Goal: Find specific page/section: Find specific page/section

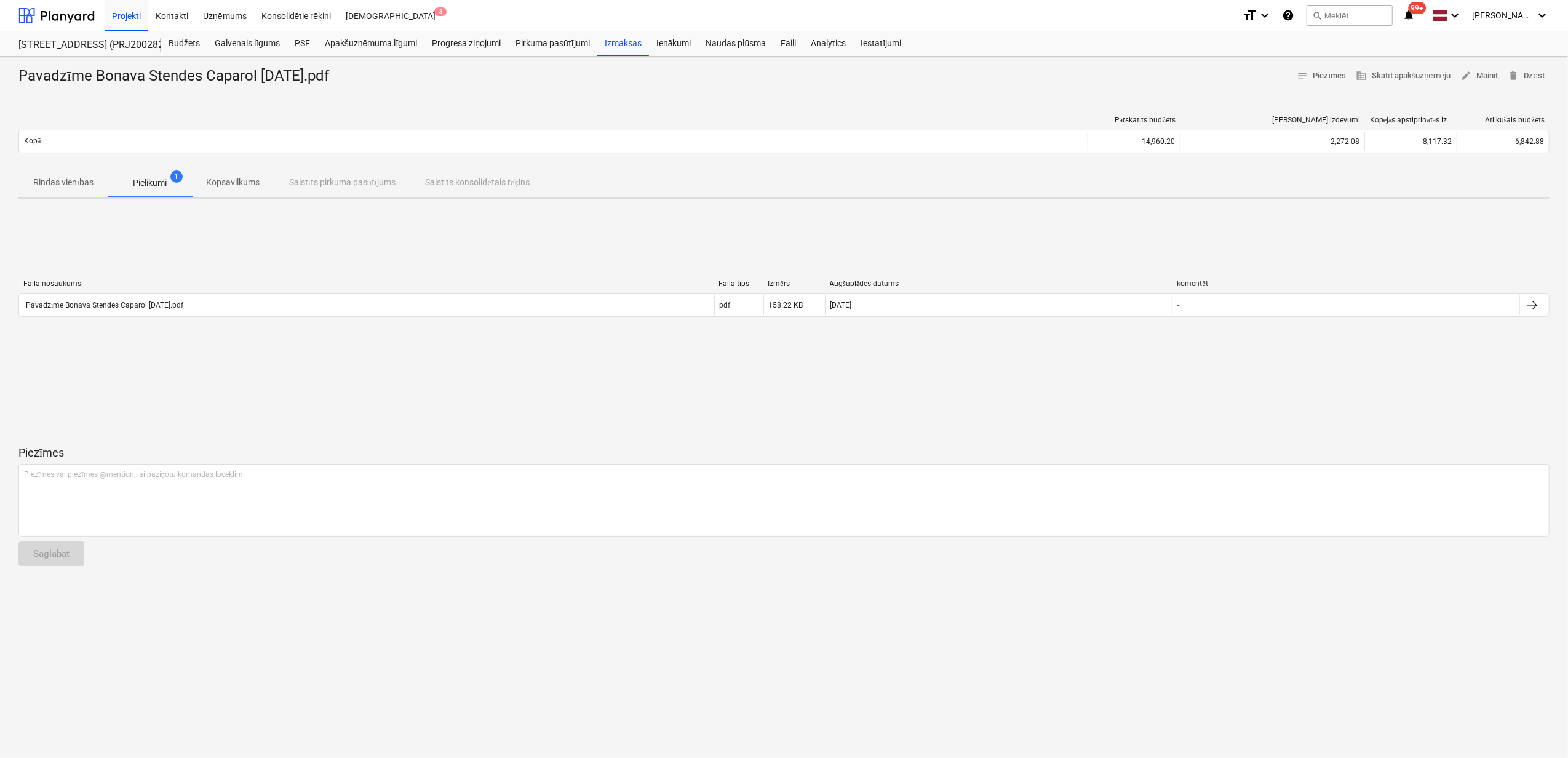
drag, startPoint x: 187, startPoint y: 48, endPoint x: 170, endPoint y: 55, distance: 18.4
click at [187, 48] on div "Budžets" at bounding box center [184, 44] width 46 height 25
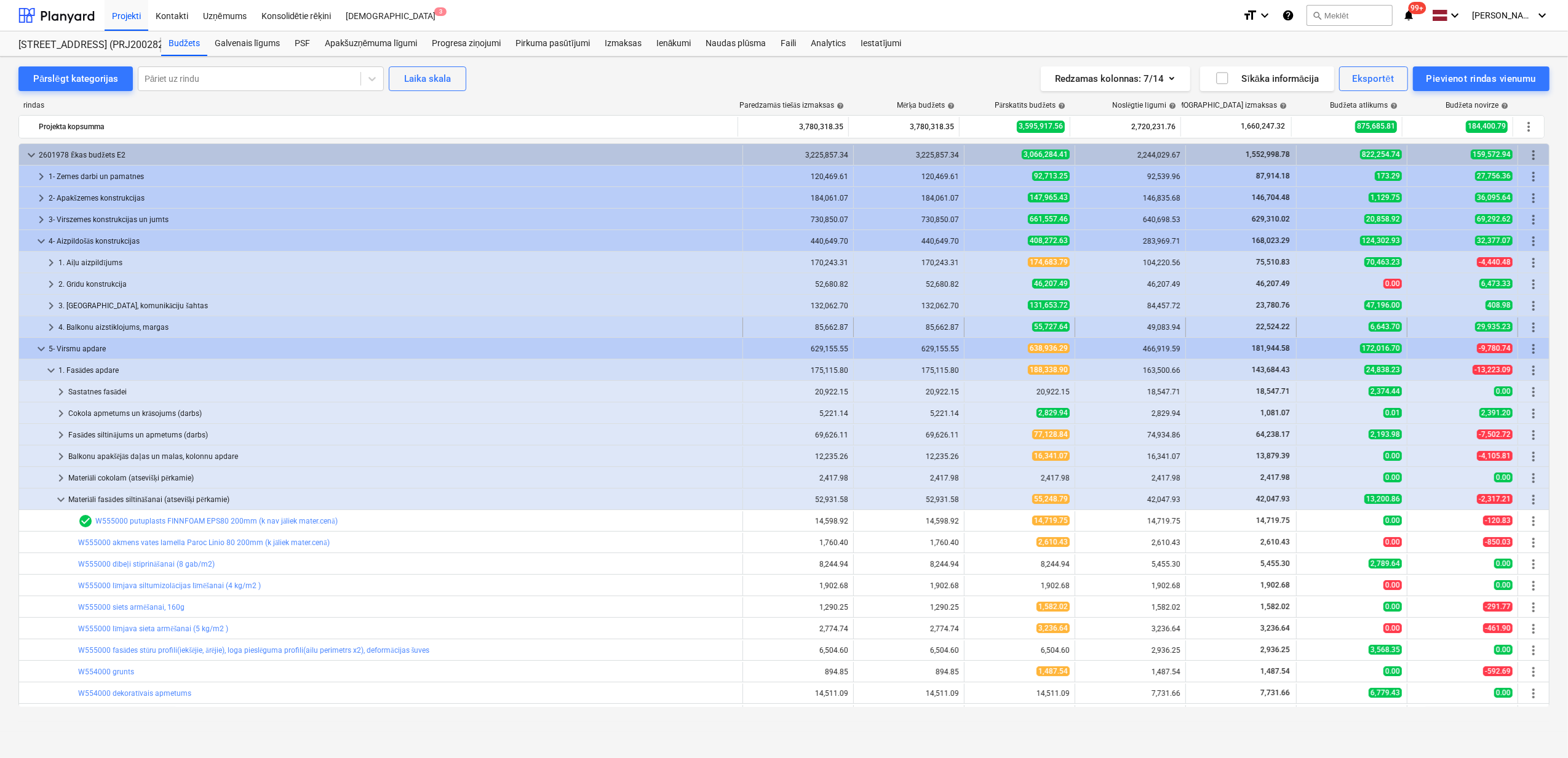
click at [43, 330] on div at bounding box center [34, 327] width 20 height 20
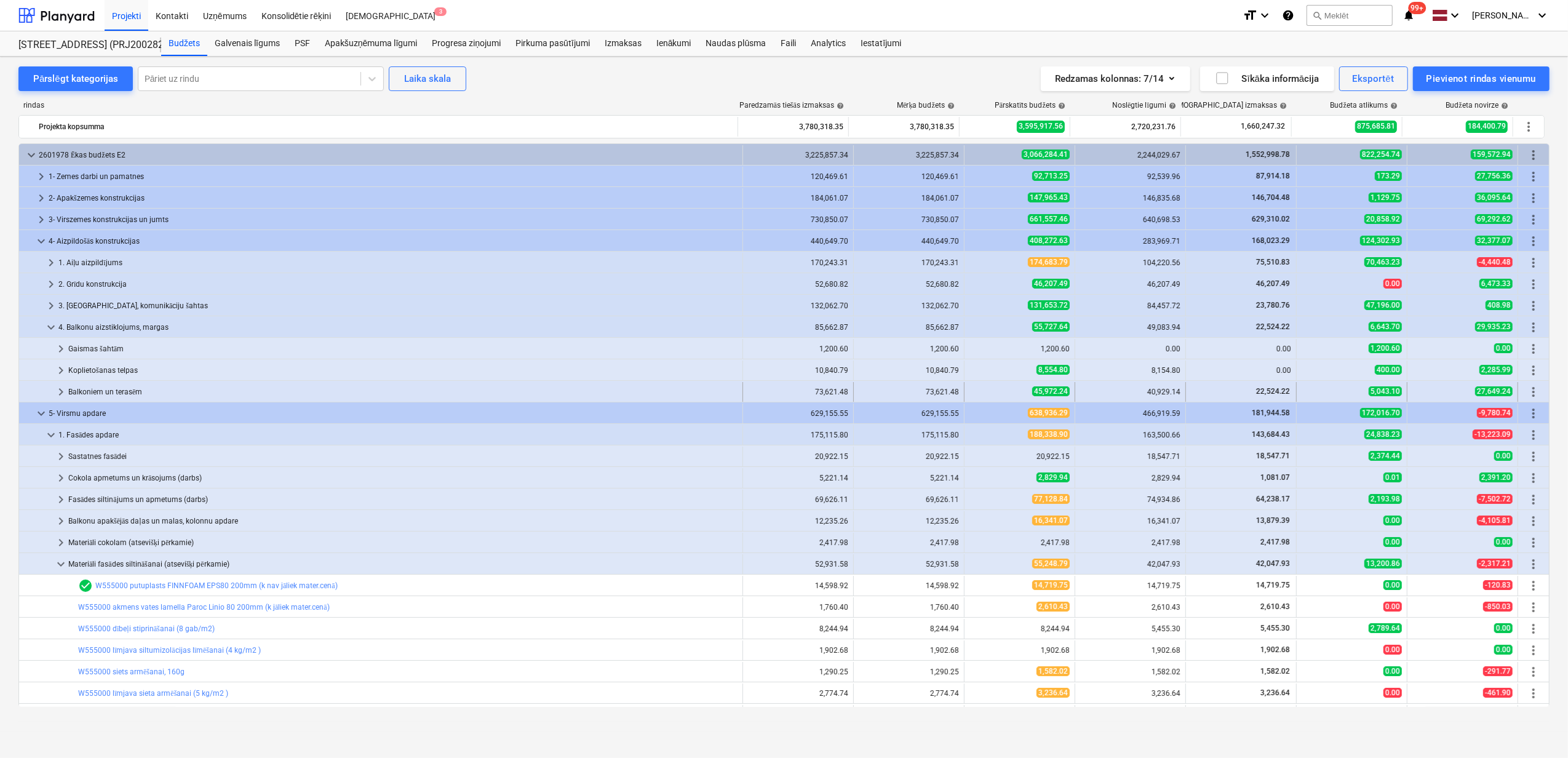
click at [62, 390] on span "keyboard_arrow_right" at bounding box center [61, 392] width 15 height 15
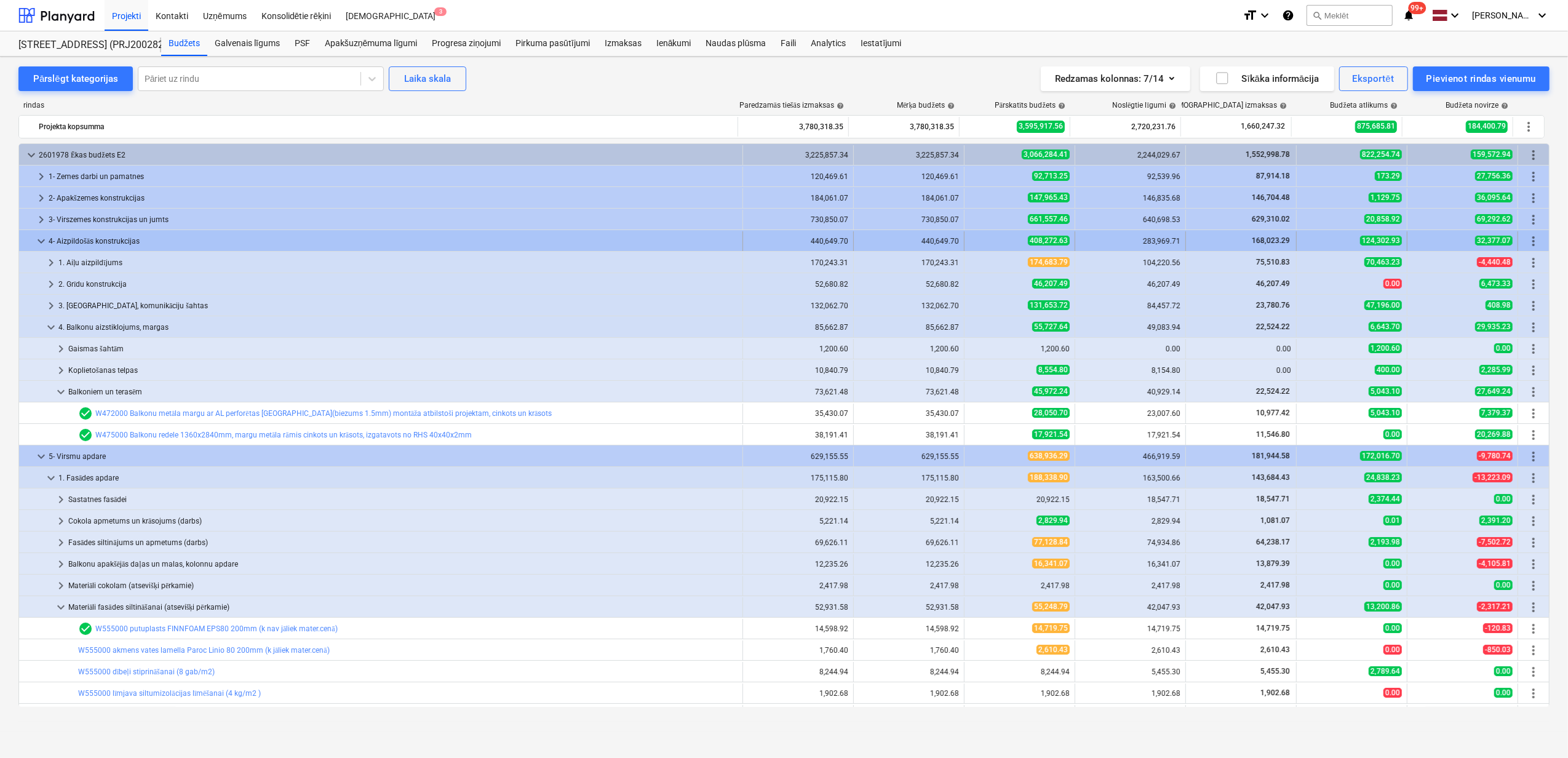
click at [33, 237] on div at bounding box center [28, 242] width 10 height 20
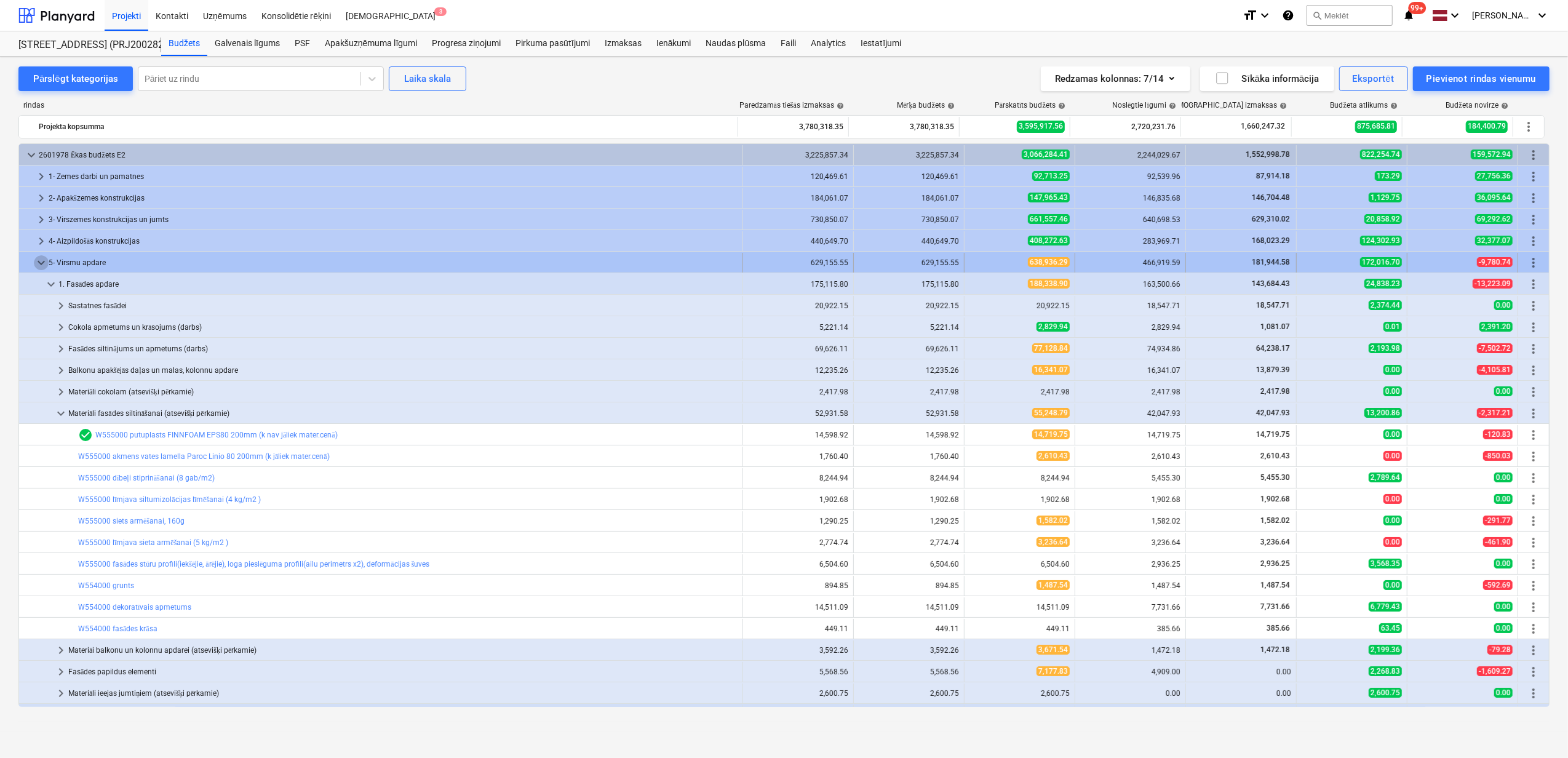
click at [38, 259] on span "keyboard_arrow_down" at bounding box center [41, 263] width 15 height 15
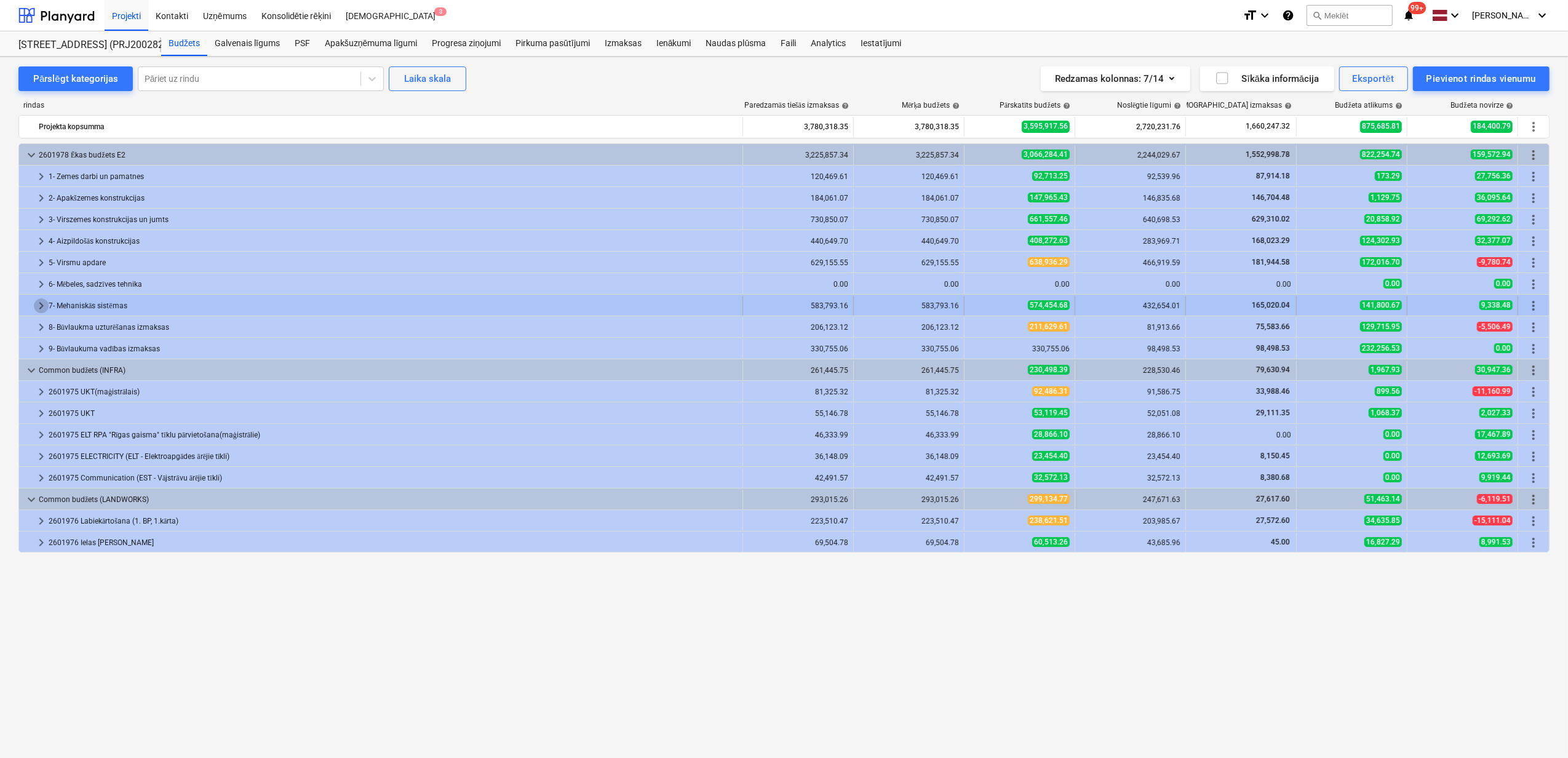
click at [38, 304] on span "keyboard_arrow_right" at bounding box center [41, 305] width 15 height 15
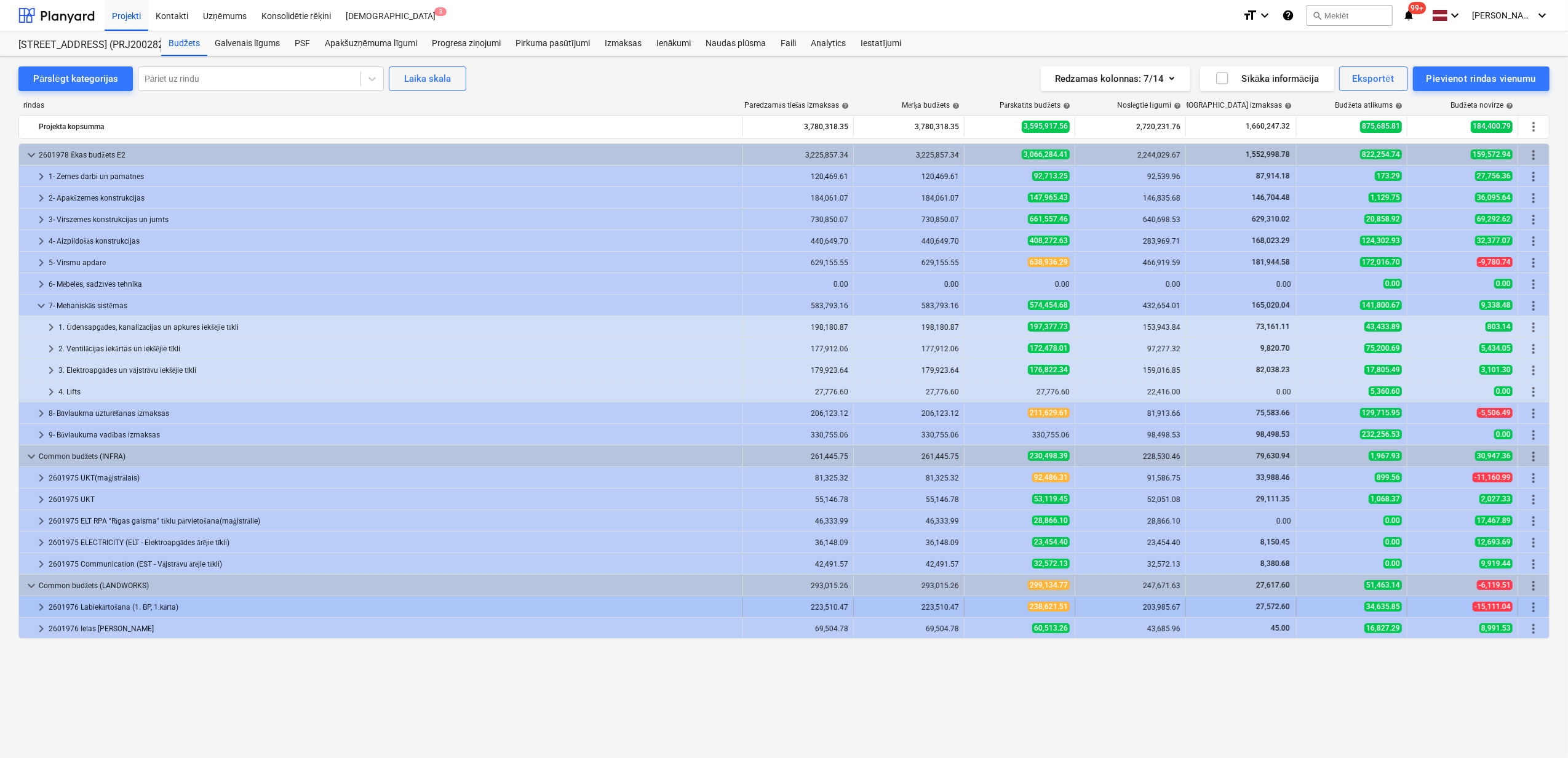
click at [46, 606] on span "keyboard_arrow_right" at bounding box center [41, 607] width 15 height 15
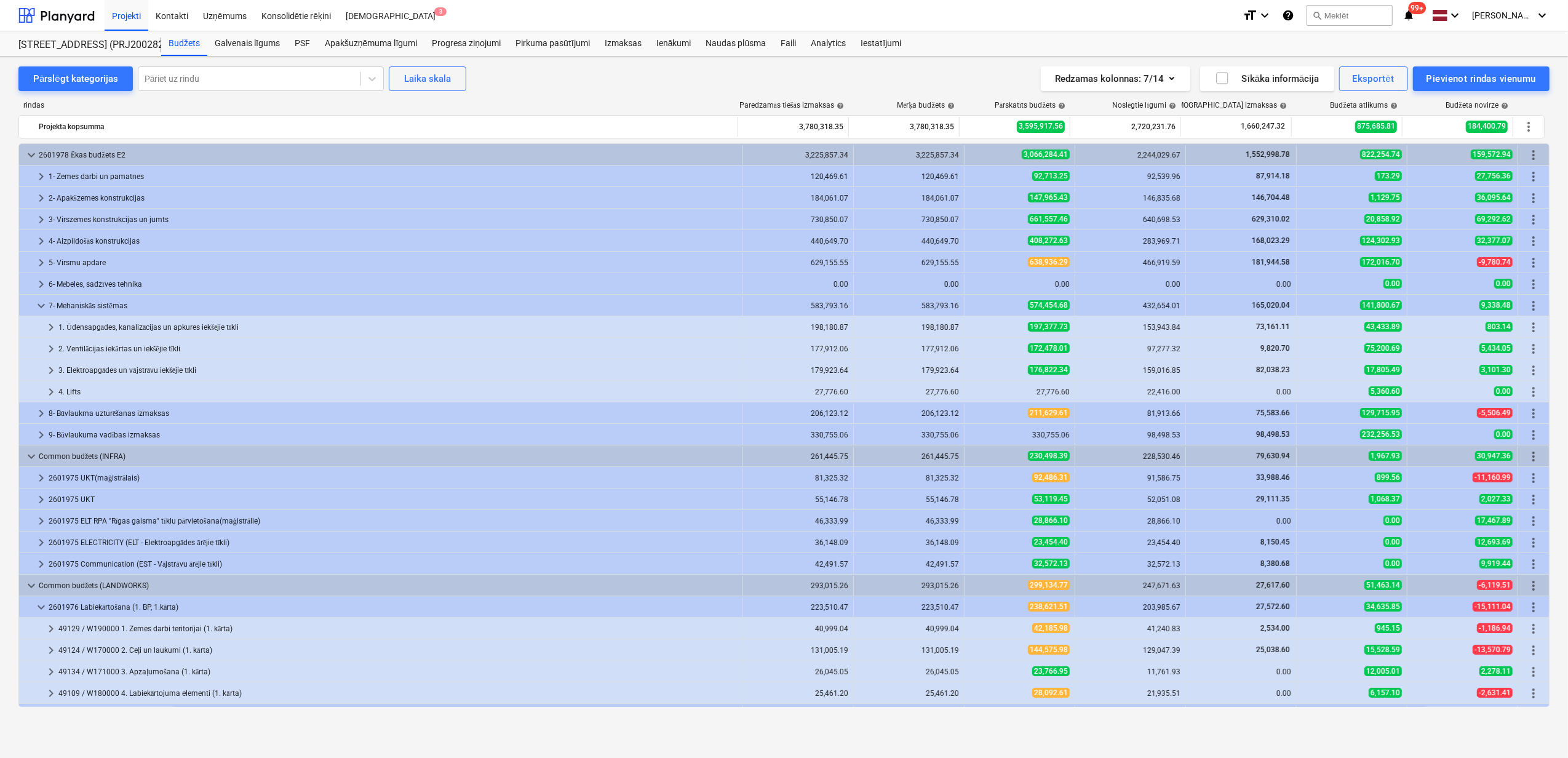
scroll to position [18, 0]
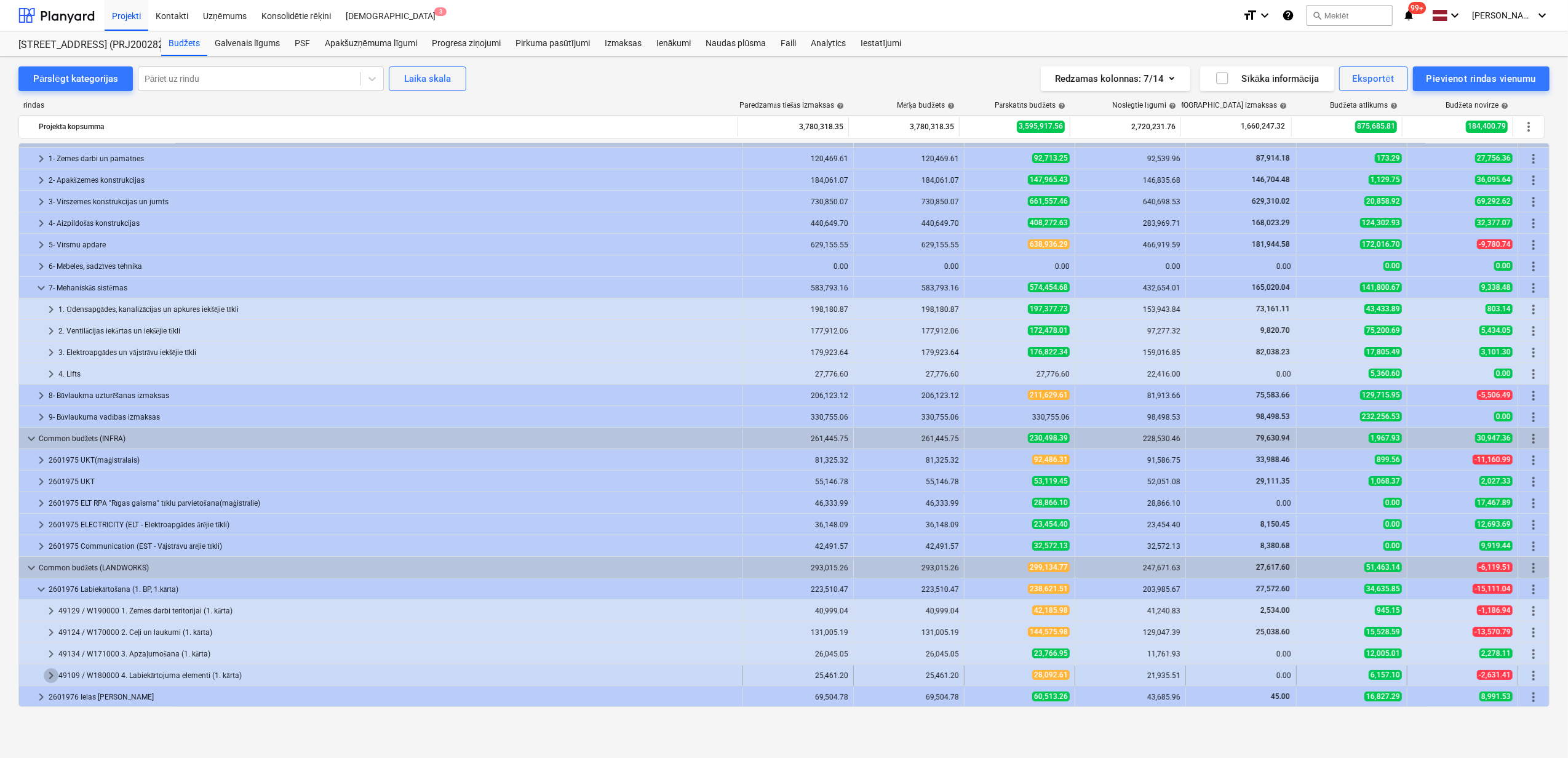
click at [45, 677] on span "keyboard_arrow_right" at bounding box center [51, 675] width 15 height 15
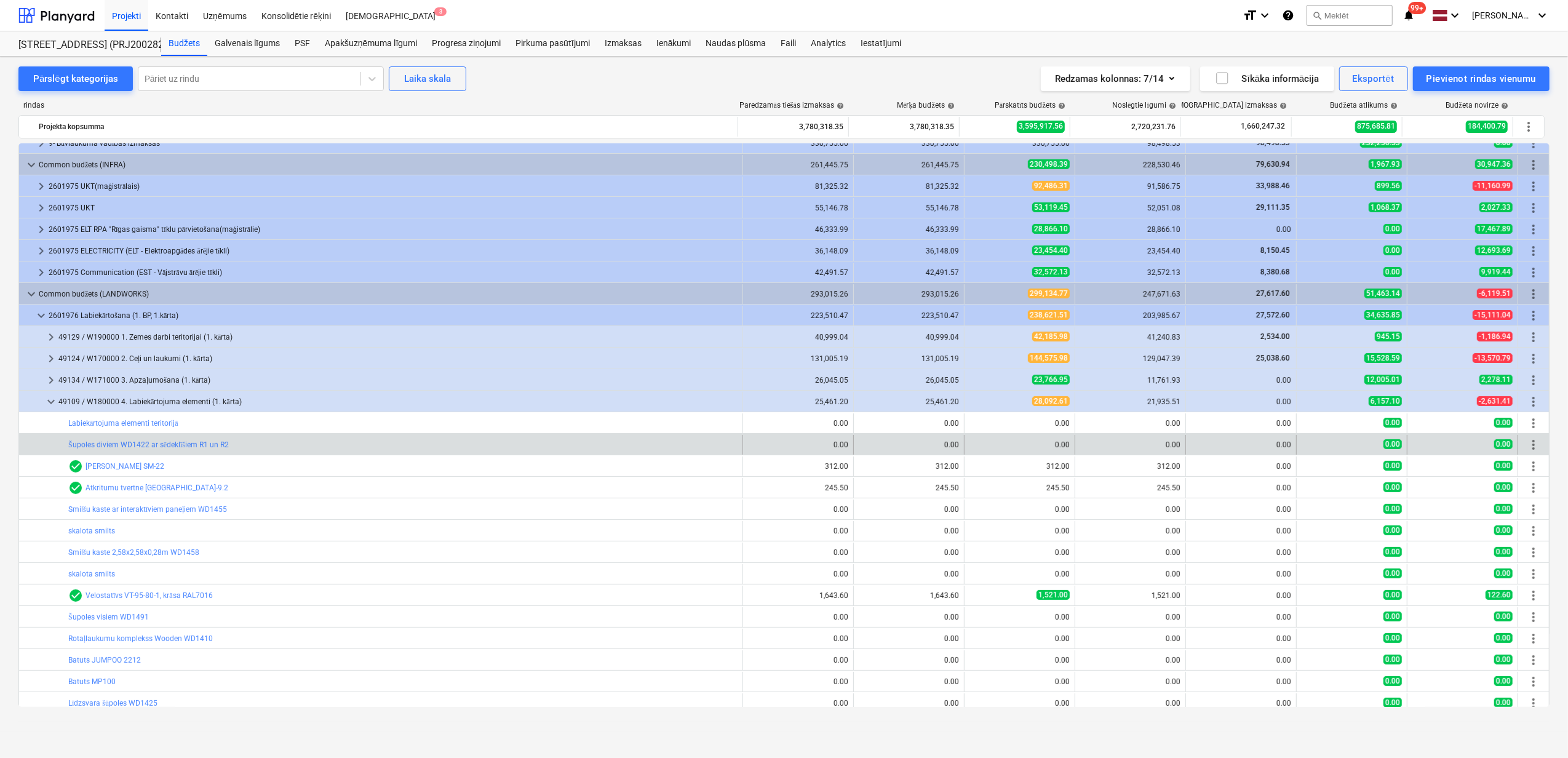
scroll to position [345, 0]
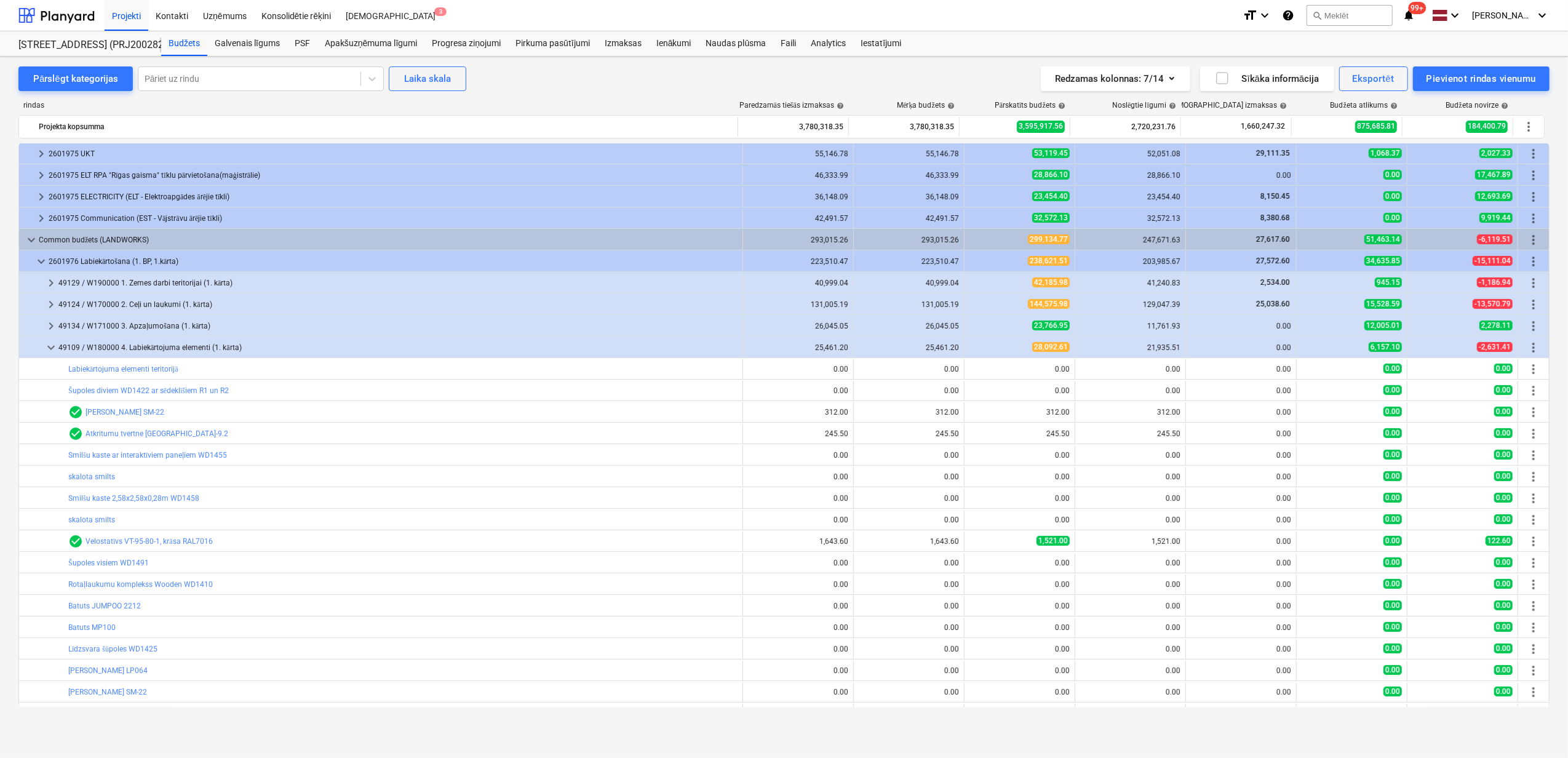
drag, startPoint x: 55, startPoint y: 347, endPoint x: 55, endPoint y: 373, distance: 26.0
click at [55, 347] on span "keyboard_arrow_down" at bounding box center [51, 347] width 15 height 15
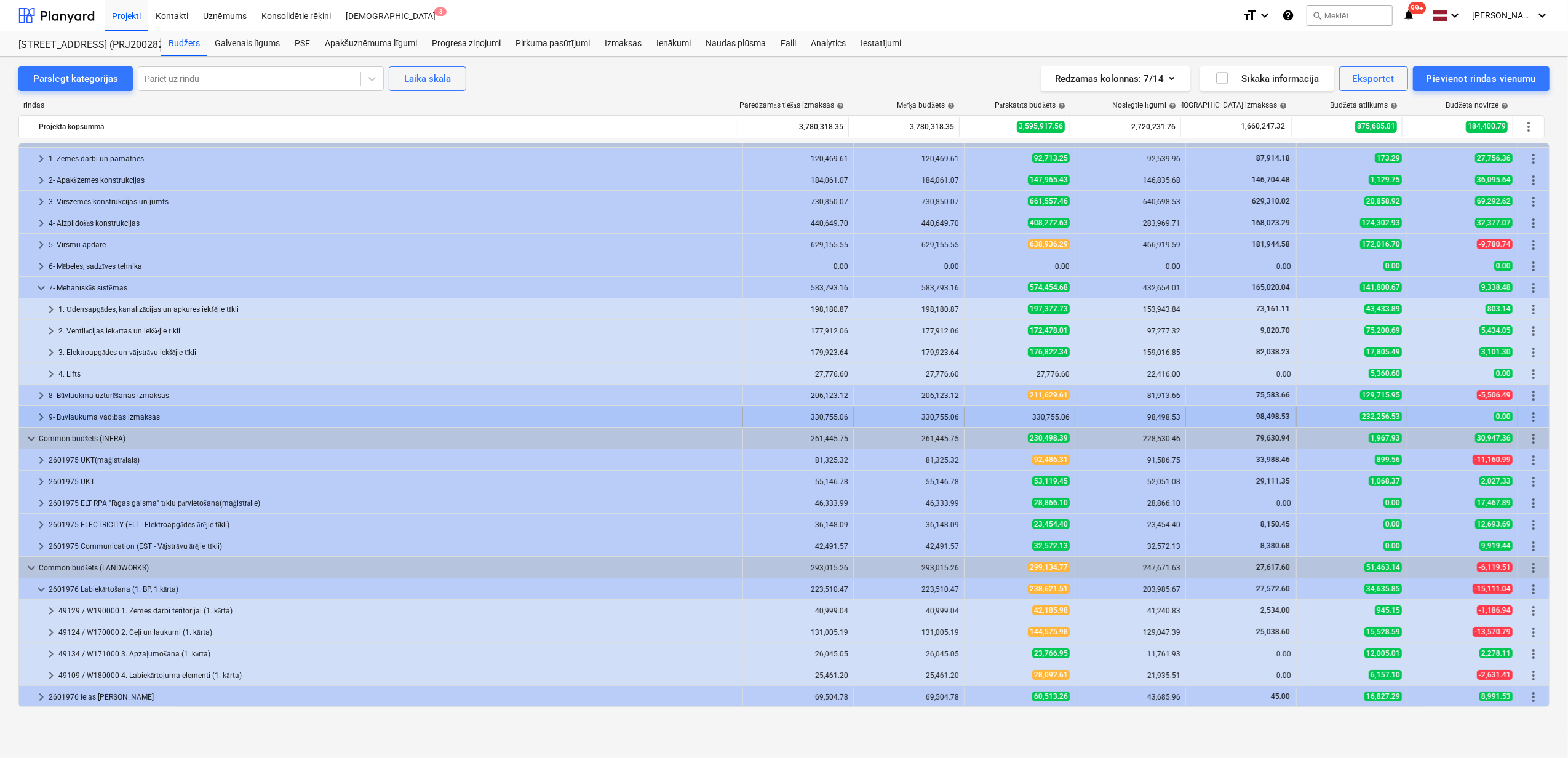
scroll to position [18, 0]
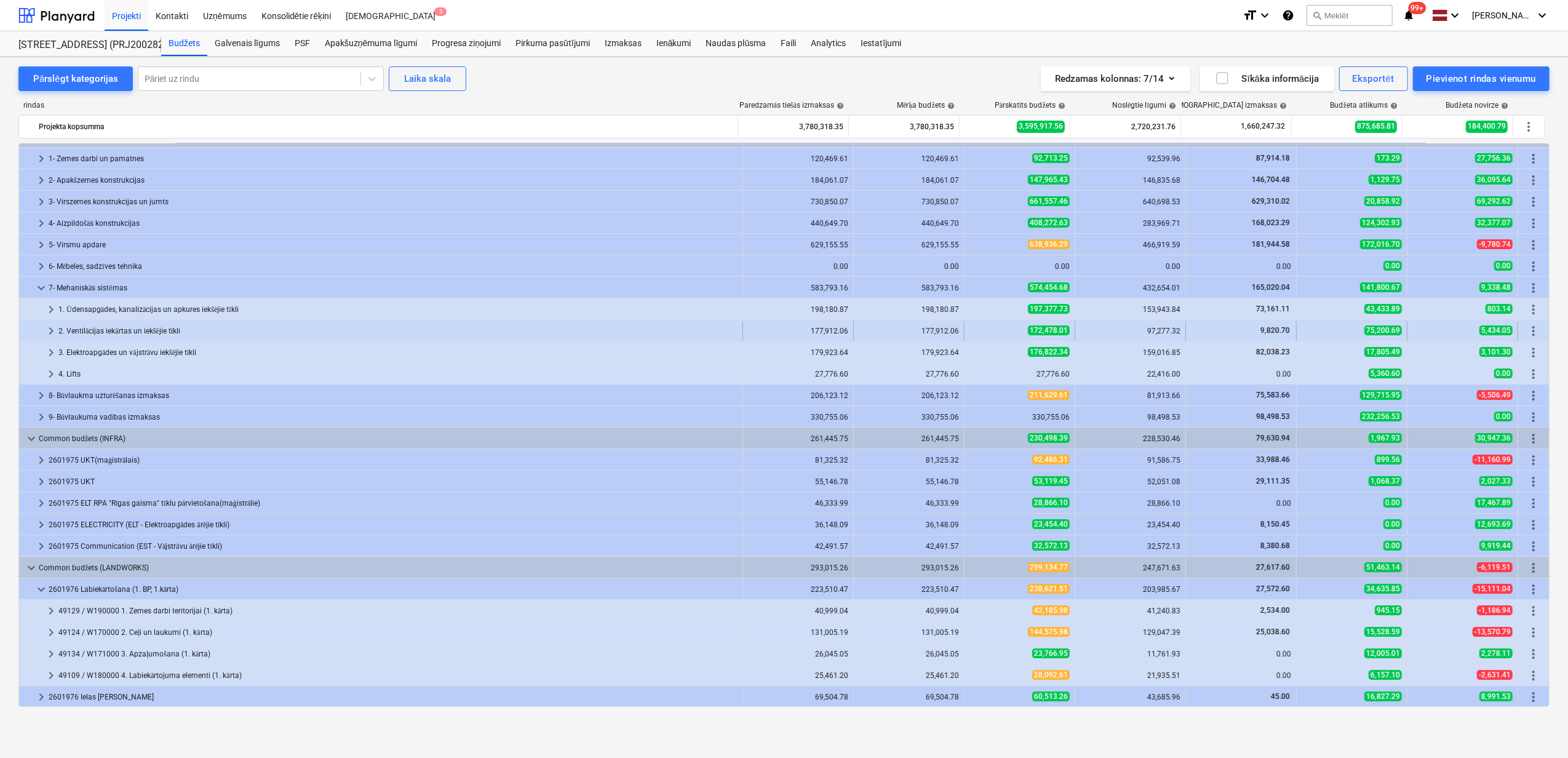
click at [50, 331] on span "keyboard_arrow_right" at bounding box center [51, 331] width 15 height 15
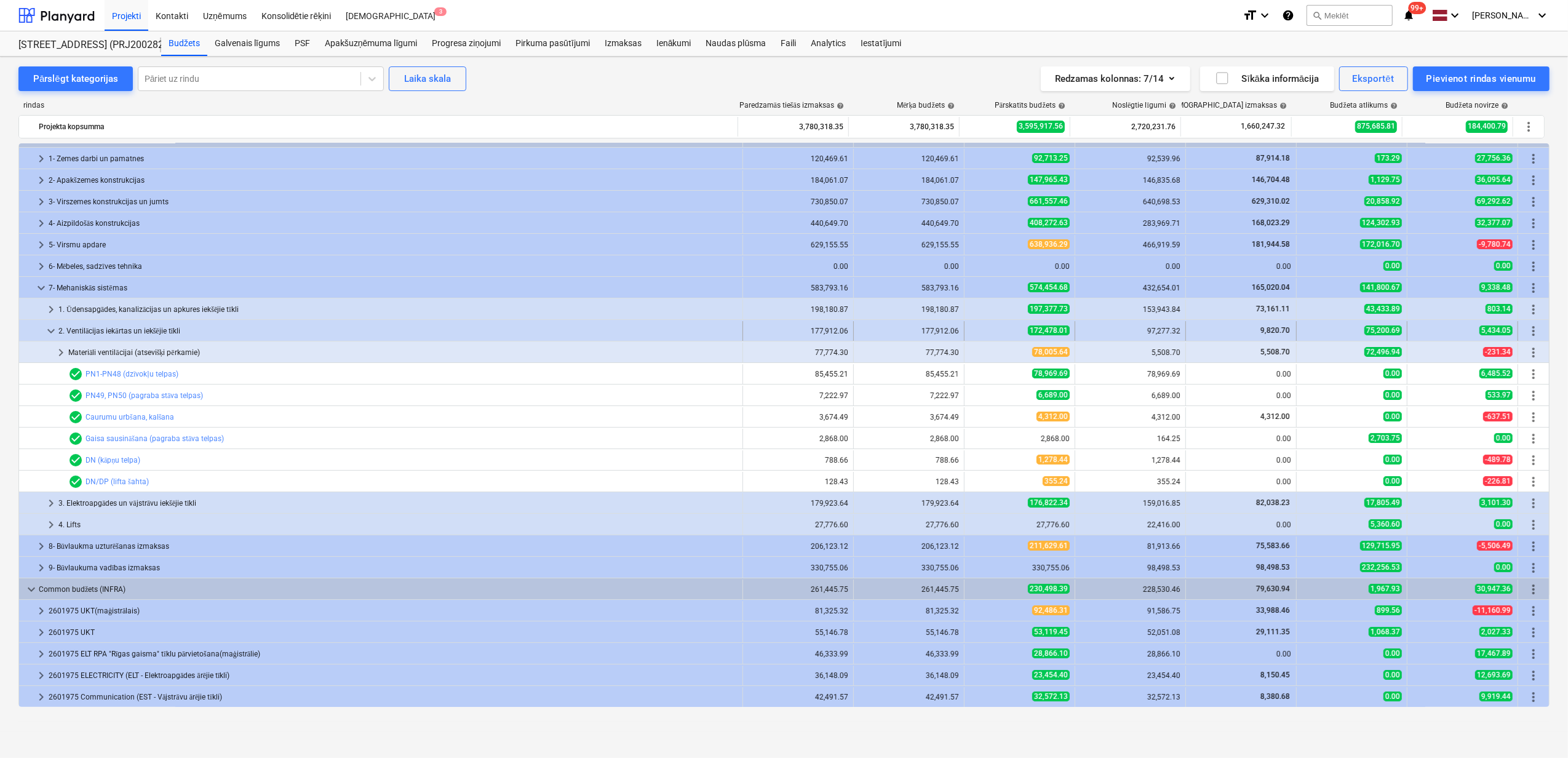
click at [55, 331] on span "keyboard_arrow_down" at bounding box center [51, 331] width 15 height 15
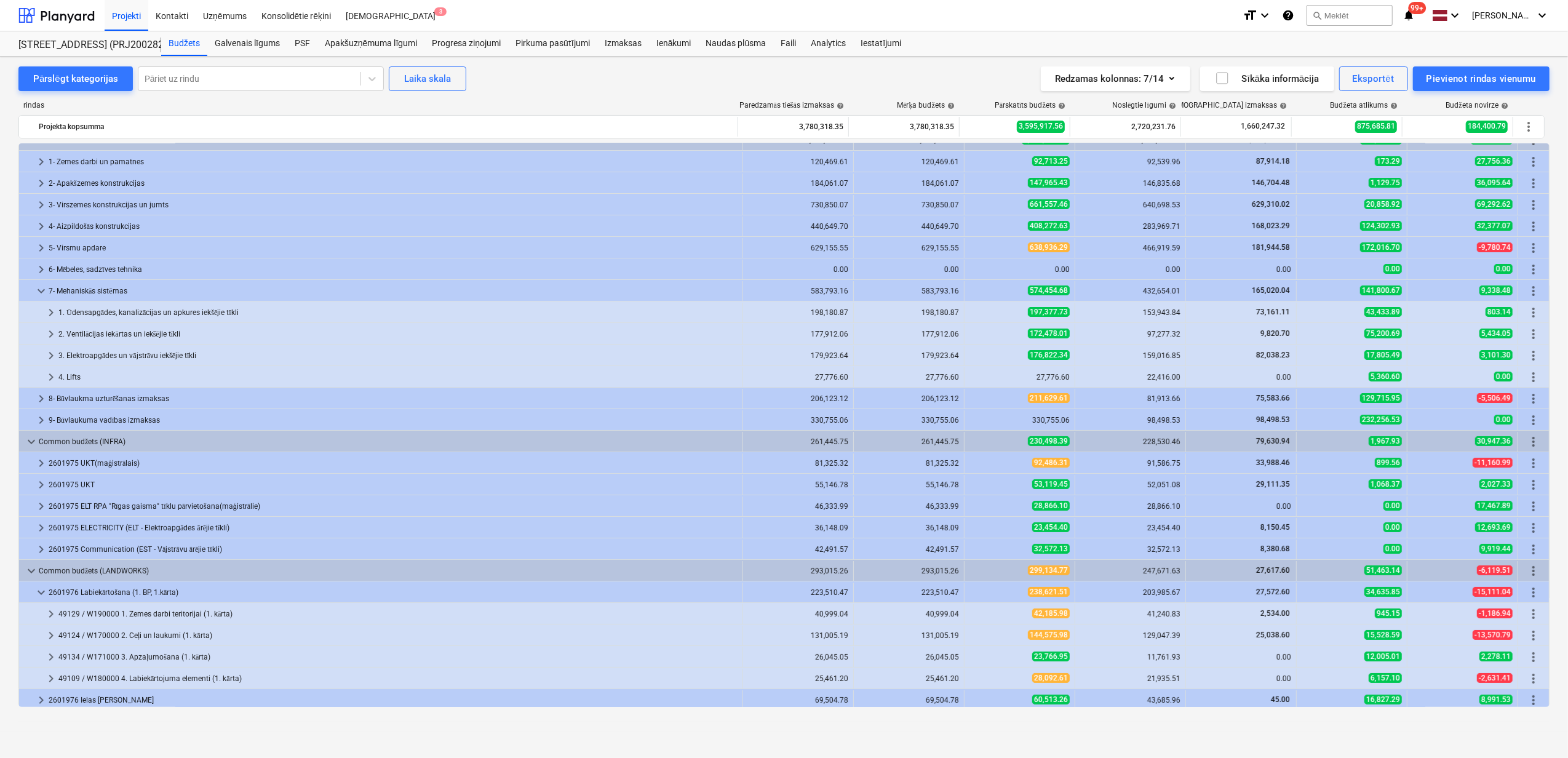
scroll to position [0, 0]
